Goal: Task Accomplishment & Management: Complete application form

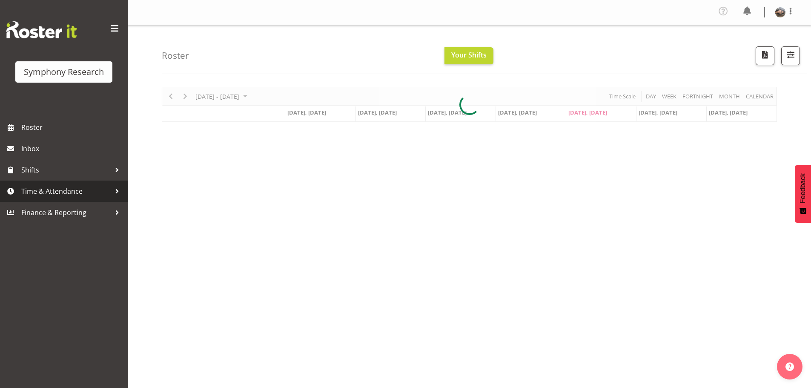
click at [50, 189] on span "Time & Attendance" at bounding box center [65, 191] width 89 height 13
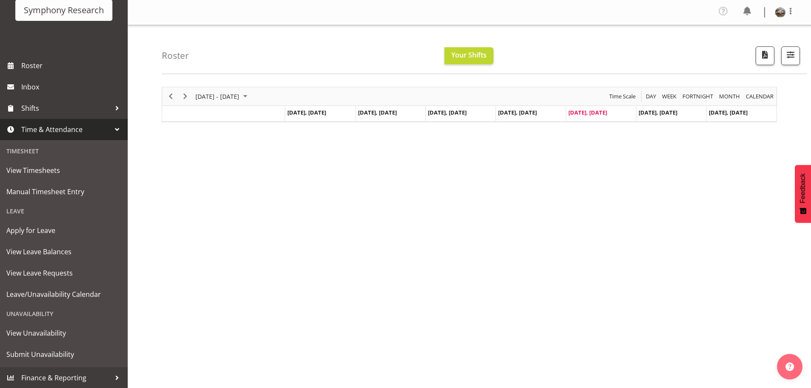
scroll to position [62, 0]
click at [33, 194] on span "Manual Timesheet Entry" at bounding box center [63, 191] width 115 height 13
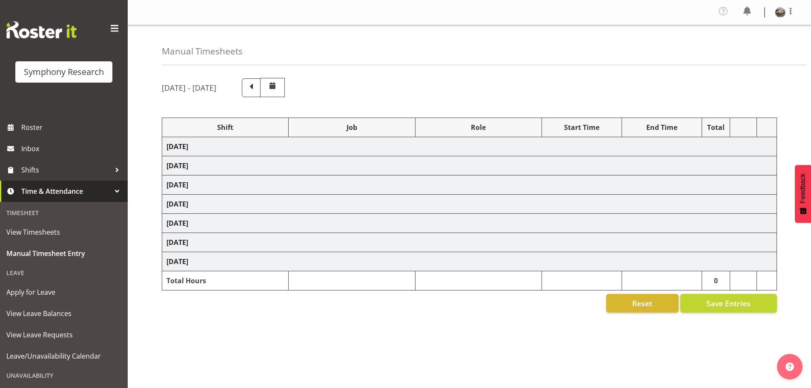
select select "81335"
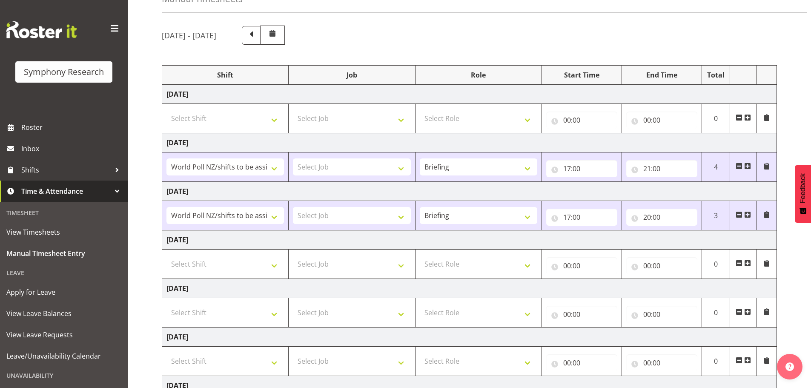
scroll to position [128, 0]
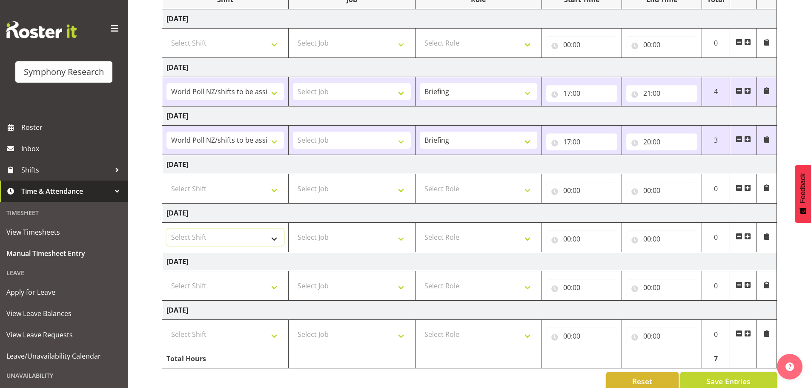
click at [273, 236] on select "Select Shift !!Weekend Residential (Roster IT Shift Label) *Business 9/10am ~ 4…" at bounding box center [224, 237] width 117 height 17
click at [166, 229] on select "Select Shift !!Weekend Residential (Roster IT Shift Label) *Business 9/10am ~ 4…" at bounding box center [224, 237] width 117 height 17
click at [394, 240] on select "Select Job 550060 IF Admin 553492 World Poll Aus Wave 2 Main 2025 553493 World …" at bounding box center [351, 237] width 117 height 17
click at [273, 237] on select "!!Weekend Residential (Roster IT Shift Label) *Business 9/10am ~ 4:30pm *Busine…" at bounding box center [224, 237] width 117 height 17
select select "81335"
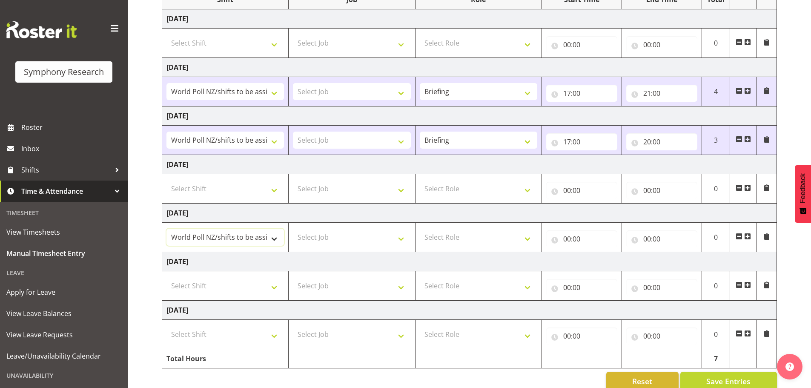
click at [166, 229] on select "!!Weekend Residential (Roster IT Shift Label) *Business 9/10am ~ 4:30pm *Busine…" at bounding box center [224, 237] width 117 height 17
click at [524, 240] on select "Select Role Briefing Interviewing" at bounding box center [478, 237] width 117 height 17
select select "47"
click at [420, 229] on select "Select Role Briefing Interviewing" at bounding box center [478, 237] width 117 height 17
click at [368, 243] on select "Select Job 550060 IF Admin 553492 World Poll Aus Wave 2 Main 2025 553493 World …" at bounding box center [351, 237] width 117 height 17
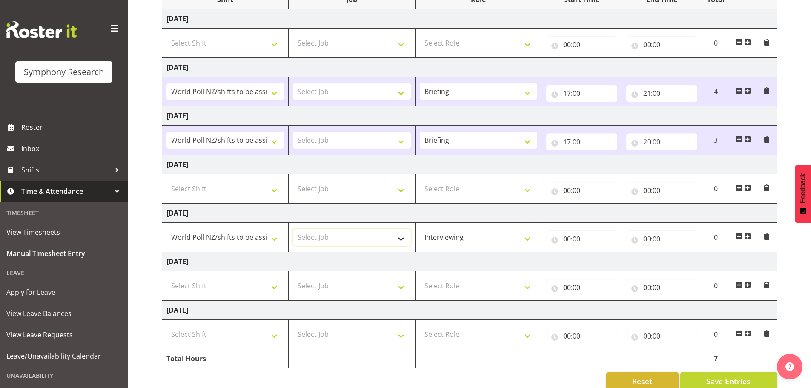
select select "10527"
click at [293, 229] on select "Select Job 550060 IF Admin 553492 World Poll Aus Wave 2 Main 2025 553493 World …" at bounding box center [351, 237] width 117 height 17
click at [276, 240] on select "!!Weekend Residential (Roster IT Shift Label) *Business 9/10am ~ 4:30pm *Busine…" at bounding box center [224, 237] width 117 height 17
select select "41604"
click at [166, 229] on select "!!Weekend Residential (Roster IT Shift Label) *Business 9/10am ~ 4:30pm *Busine…" at bounding box center [224, 237] width 117 height 17
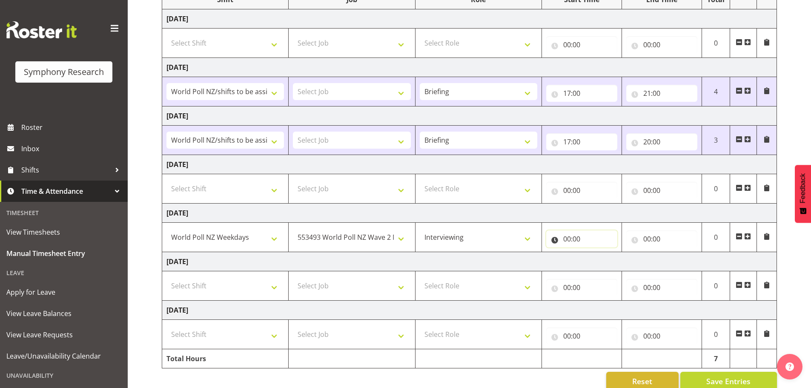
click at [568, 239] on input "00:00" at bounding box center [581, 238] width 71 height 17
click at [600, 260] on select "00 01 02 03 04 05 06 07 08 09 10 11 12 13 14 15 16 17 18 19 20 21 22 23" at bounding box center [603, 260] width 19 height 17
select select "17"
click at [594, 252] on select "00 01 02 03 04 05 06 07 08 09 10 11 12 13 14 15 16 17 18 19 20 21 22 23" at bounding box center [603, 260] width 19 height 17
type input "17:00"
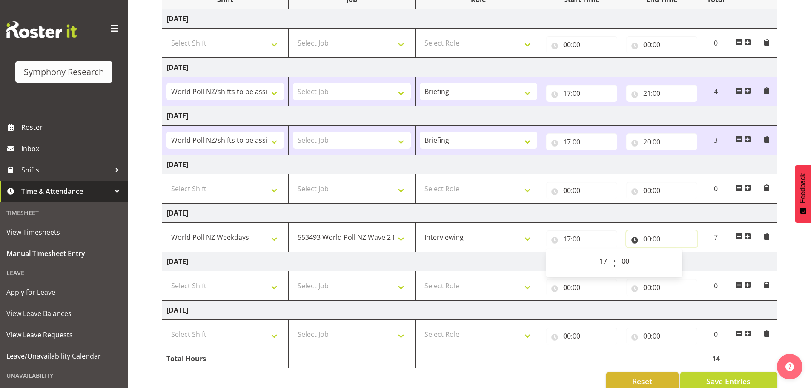
click at [647, 238] on input "00:00" at bounding box center [661, 238] width 71 height 17
click at [683, 259] on select "00 01 02 03 04 05 06 07 08 09 10 11 12 13 14 15 16 17 18 19 20 21 22 23" at bounding box center [684, 260] width 19 height 17
select select "18"
click at [675, 252] on select "00 01 02 03 04 05 06 07 08 09 10 11 12 13 14 15 16 17 18 19 20 21 22 23" at bounding box center [684, 260] width 19 height 17
type input "18:00"
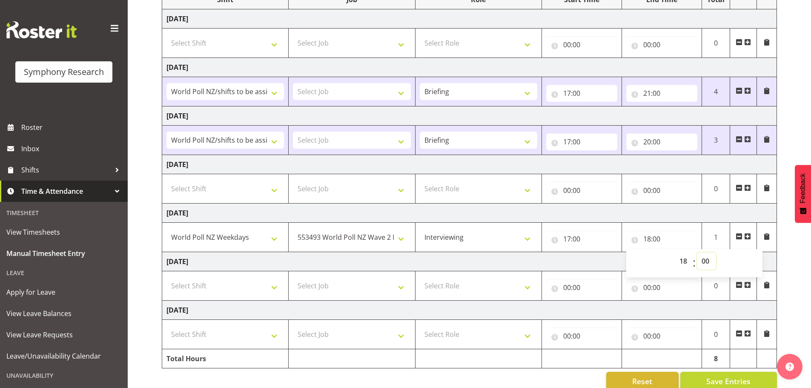
click at [707, 259] on select "00 01 02 03 04 05 06 07 08 09 10 11 12 13 14 15 16 17 18 19 20 21 22 23 24 25 2…" at bounding box center [706, 260] width 19 height 17
select select "39"
click at [697, 252] on select "00 01 02 03 04 05 06 07 08 09 10 11 12 13 14 15 16 17 18 19 20 21 22 23 24 25 2…" at bounding box center [706, 260] width 19 height 17
type input "18:39"
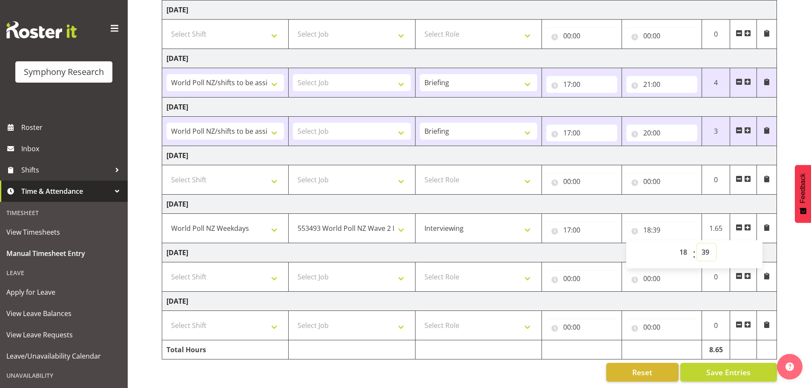
scroll to position [143, 0]
click at [704, 366] on button "Save Entries" at bounding box center [728, 372] width 97 height 19
